Goal: Task Accomplishment & Management: Manage account settings

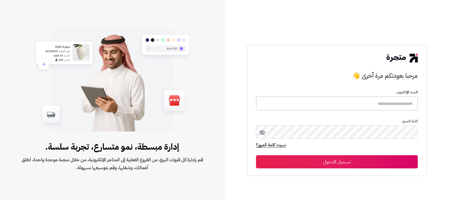
type input "*******"
click at [286, 167] on button "تسجيل الدخول" at bounding box center [337, 161] width 162 height 13
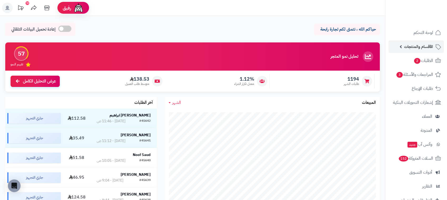
click at [412, 49] on span "الأقسام والمنتجات" at bounding box center [418, 46] width 29 height 7
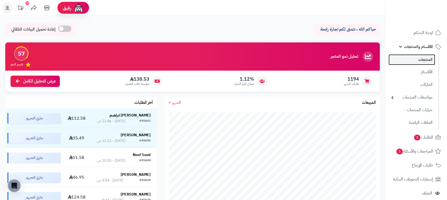
click at [415, 55] on link "المنتجات" at bounding box center [411, 59] width 47 height 11
